Goal: Task Accomplishment & Management: Check status

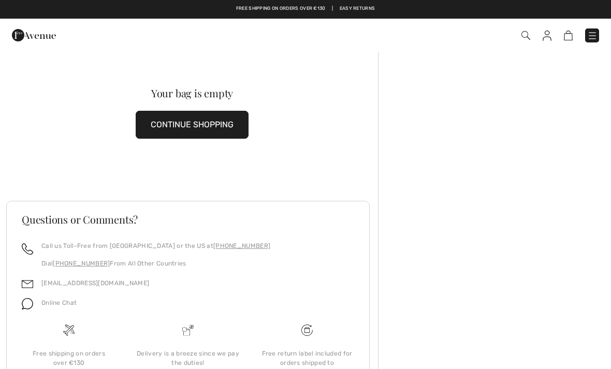
click at [548, 38] on img at bounding box center [547, 36] width 9 height 10
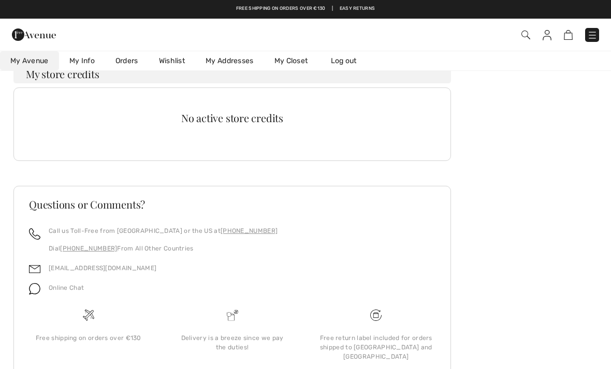
scroll to position [277, 0]
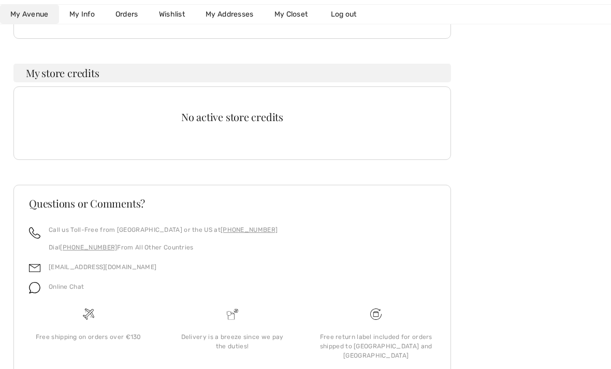
click at [56, 290] on span "Online Chat" at bounding box center [66, 286] width 35 height 7
click at [37, 292] on img at bounding box center [34, 287] width 11 height 11
click at [69, 286] on span "Online Chat" at bounding box center [66, 286] width 35 height 7
click at [74, 289] on span "Online Chat" at bounding box center [66, 286] width 35 height 7
click at [96, 270] on link "[EMAIL_ADDRESS][DOMAIN_NAME]" at bounding box center [103, 267] width 108 height 7
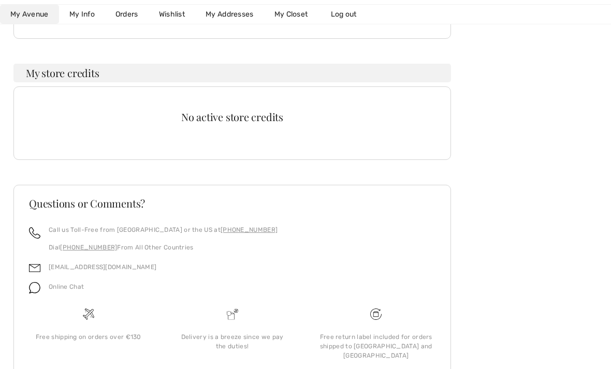
click at [72, 289] on span "Online Chat" at bounding box center [66, 286] width 35 height 7
click at [73, 291] on p "Online Chat" at bounding box center [66, 286] width 35 height 9
click at [73, 290] on span "Online Chat" at bounding box center [66, 286] width 35 height 7
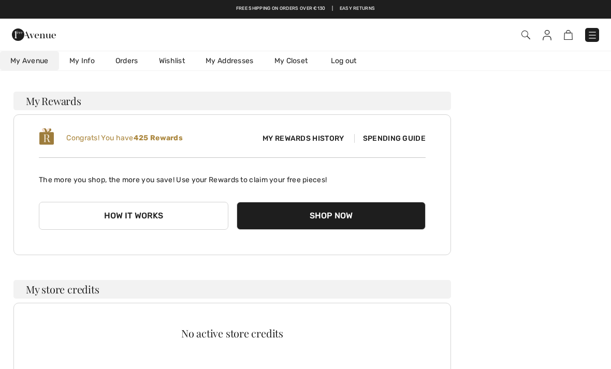
scroll to position [0, 0]
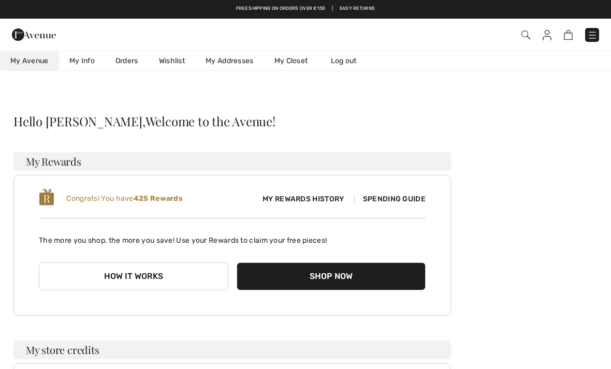
click at [550, 36] on img at bounding box center [547, 35] width 9 height 10
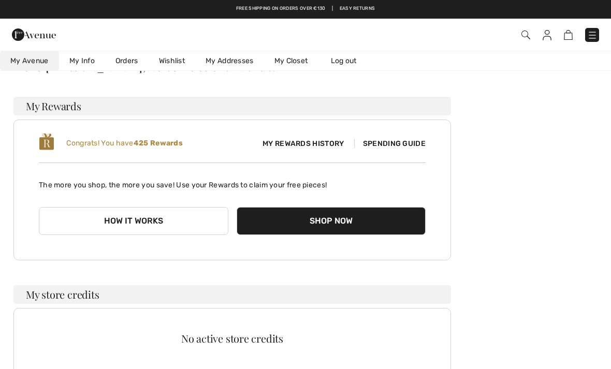
scroll to position [49, 0]
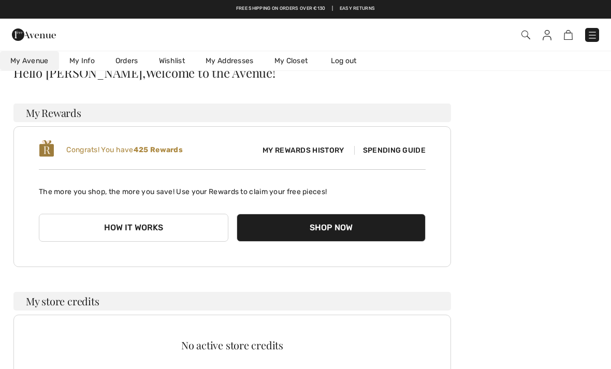
click at [136, 59] on link "Orders" at bounding box center [126, 60] width 43 height 19
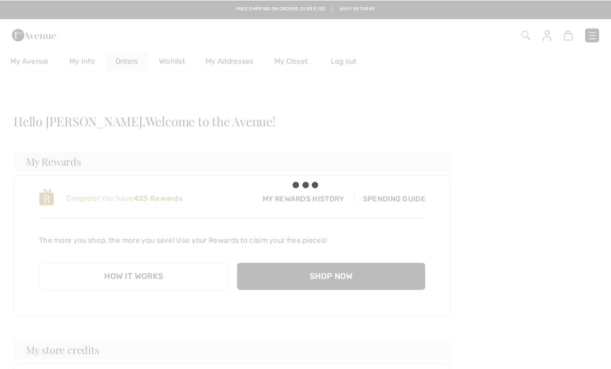
scroll to position [0, 0]
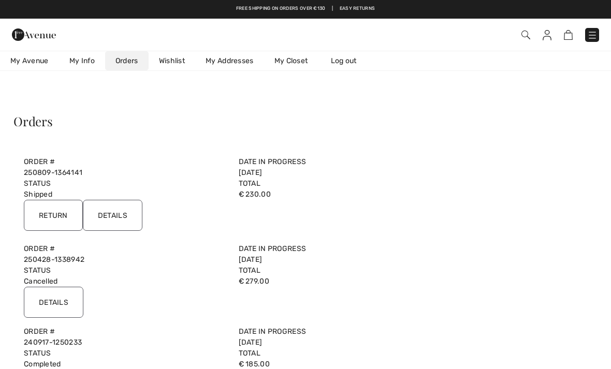
click at [261, 179] on label "Total" at bounding box center [340, 183] width 202 height 11
click at [122, 212] on input "Details" at bounding box center [113, 215] width 60 height 31
